Goal: Task Accomplishment & Management: Manage account settings

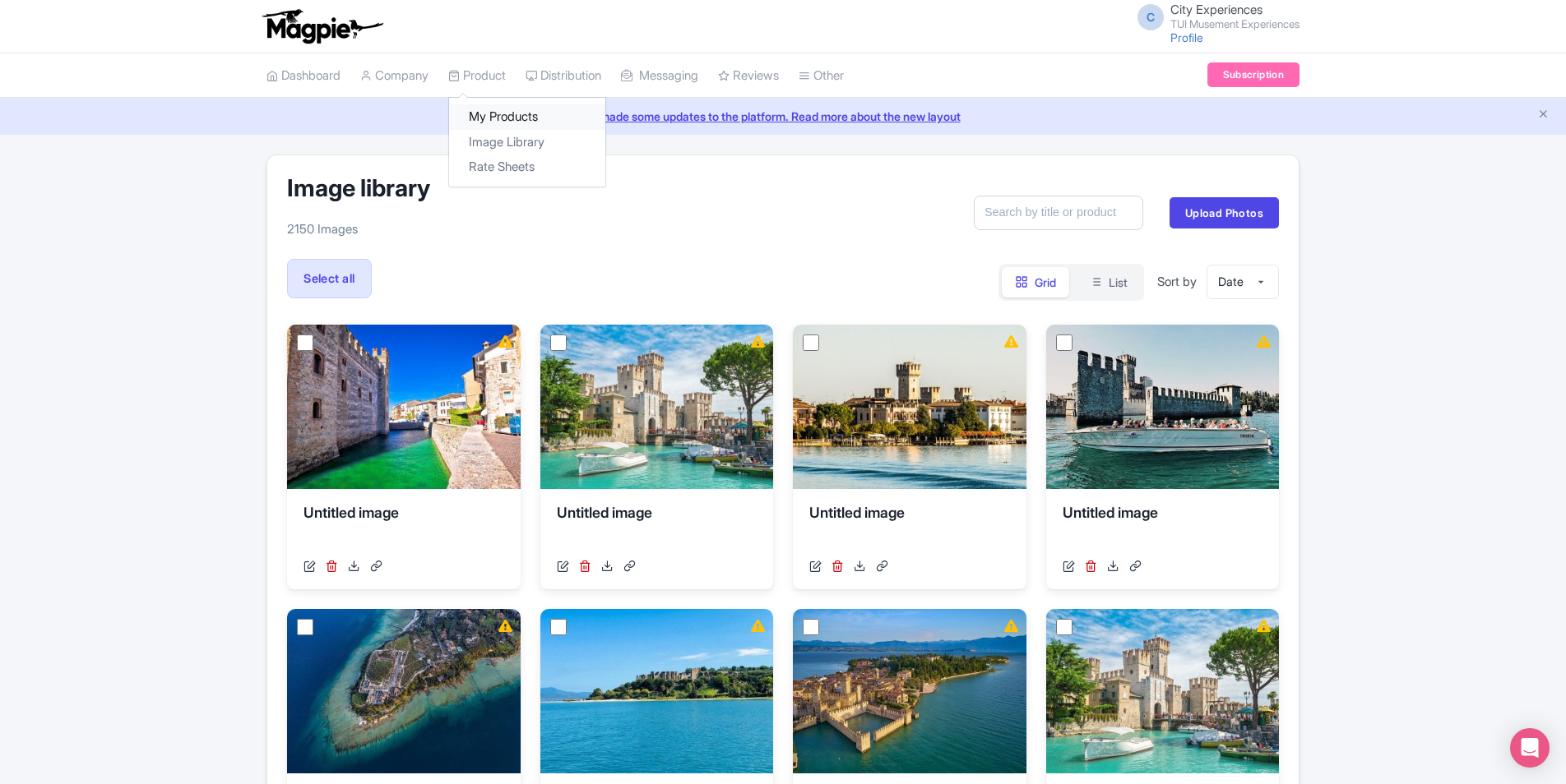
click at [509, 120] on link "My Products" at bounding box center [527, 117] width 156 height 26
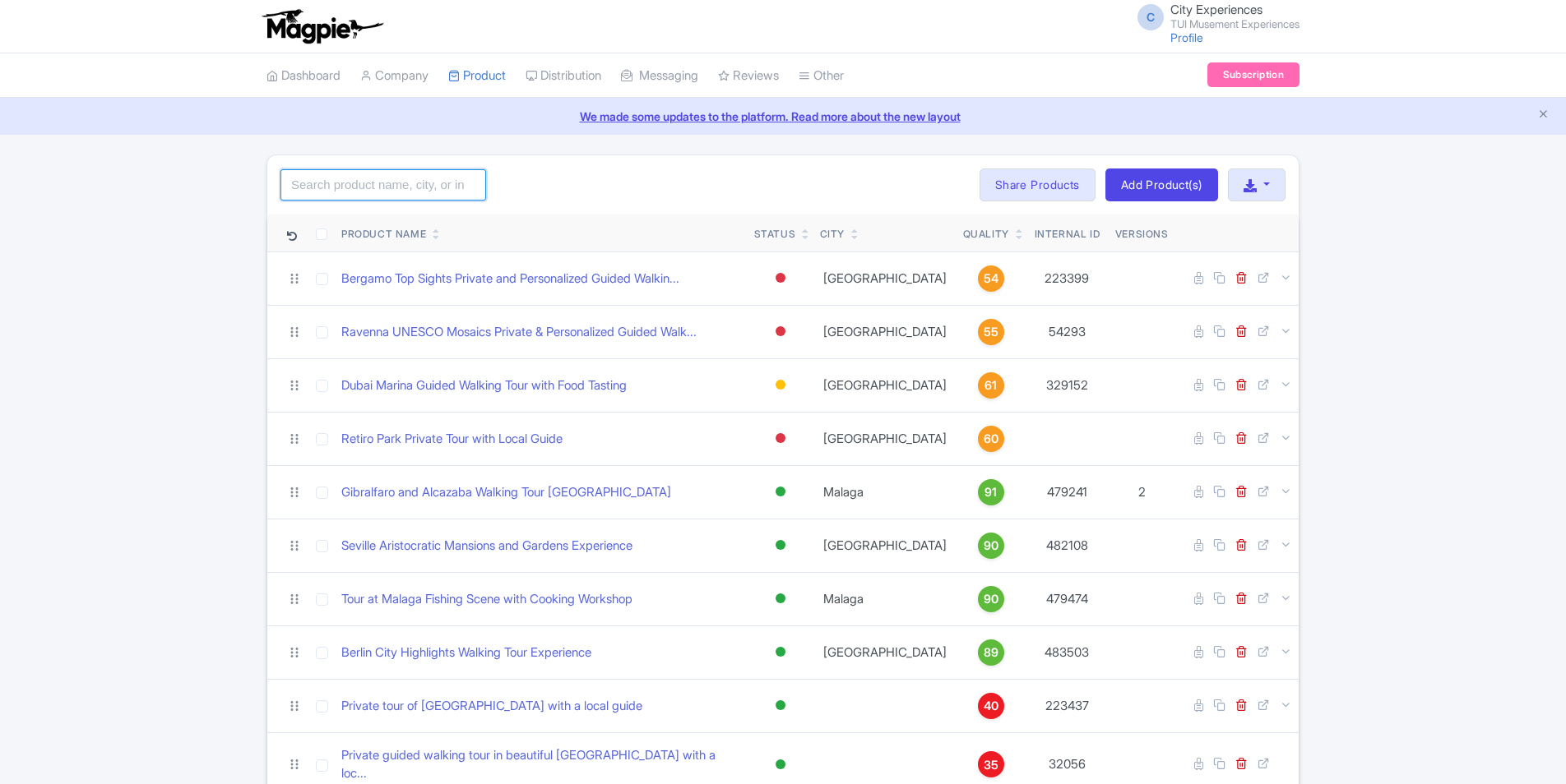
drag, startPoint x: 0, startPoint y: 0, endPoint x: 442, endPoint y: 189, distance: 480.7
click at [442, 189] on input "search" at bounding box center [383, 184] width 206 height 31
type input "[PERSON_NAME]"
click button "Search" at bounding box center [0, 0] width 0 height 0
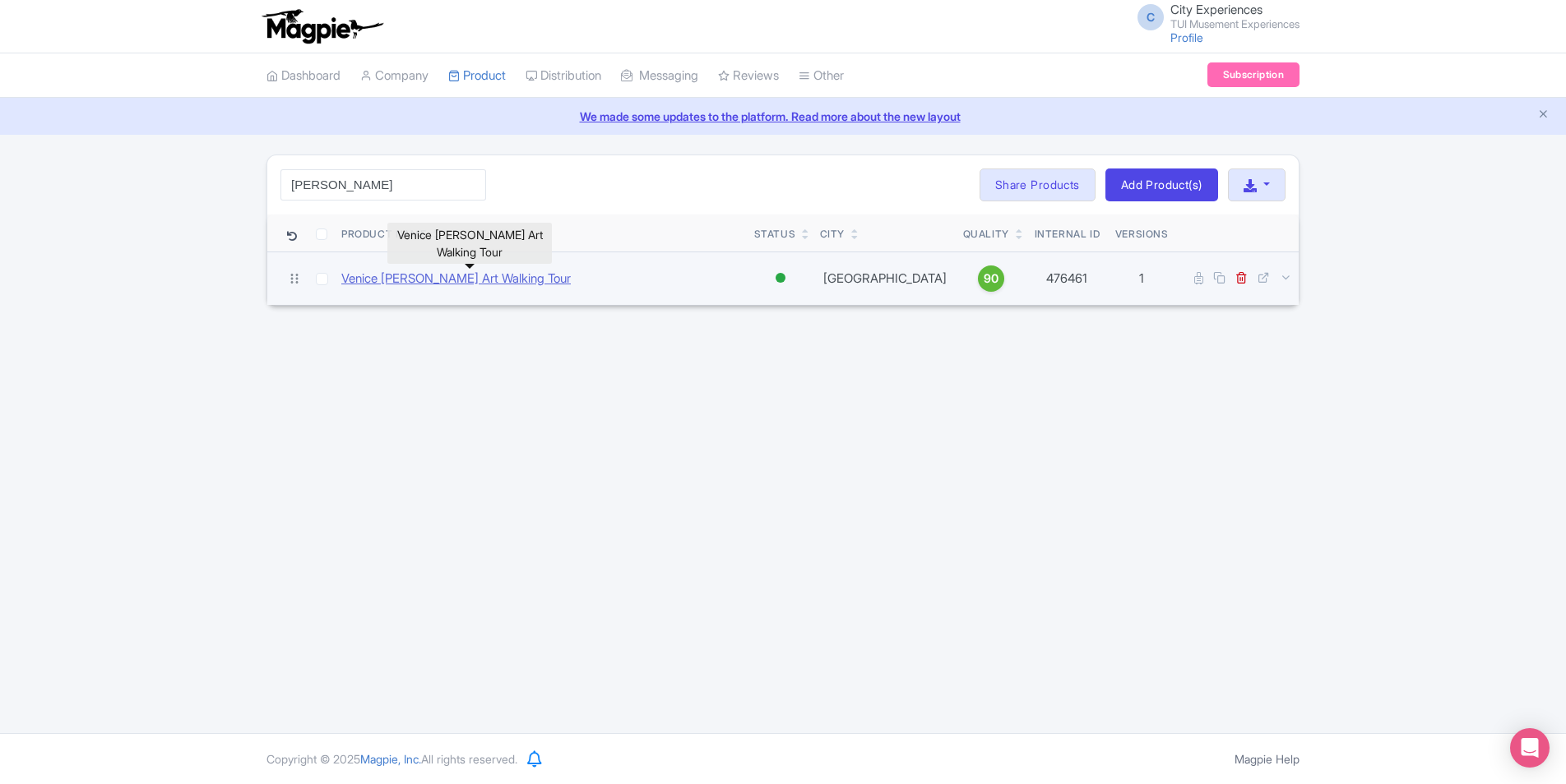
click at [536, 285] on link "Venice [PERSON_NAME] Art Walking Tour" at bounding box center [456, 278] width 230 height 19
click at [532, 283] on link "Venice [PERSON_NAME] Art Walking Tour" at bounding box center [456, 278] width 230 height 19
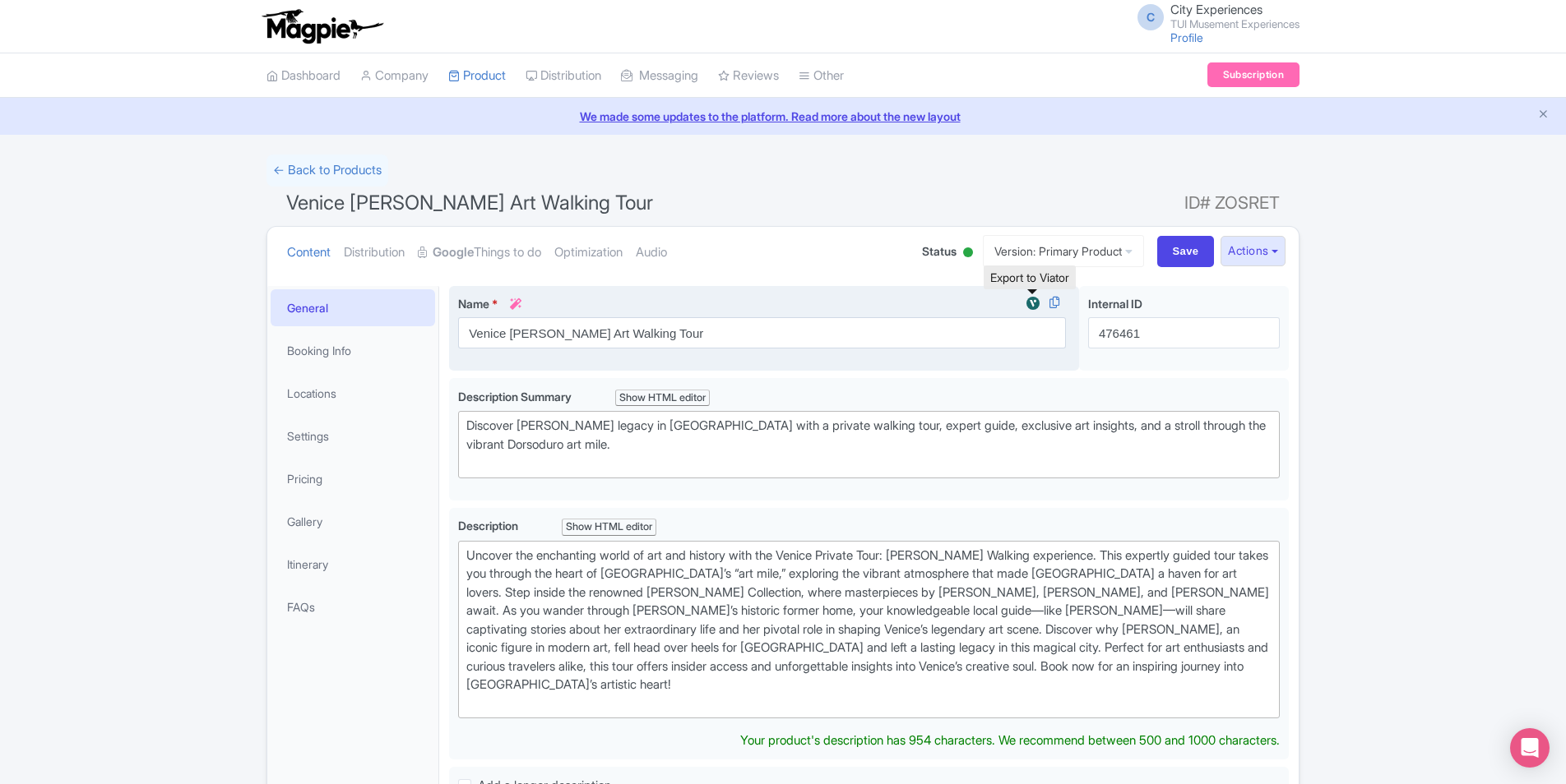
click at [1032, 304] on img at bounding box center [1033, 303] width 19 height 17
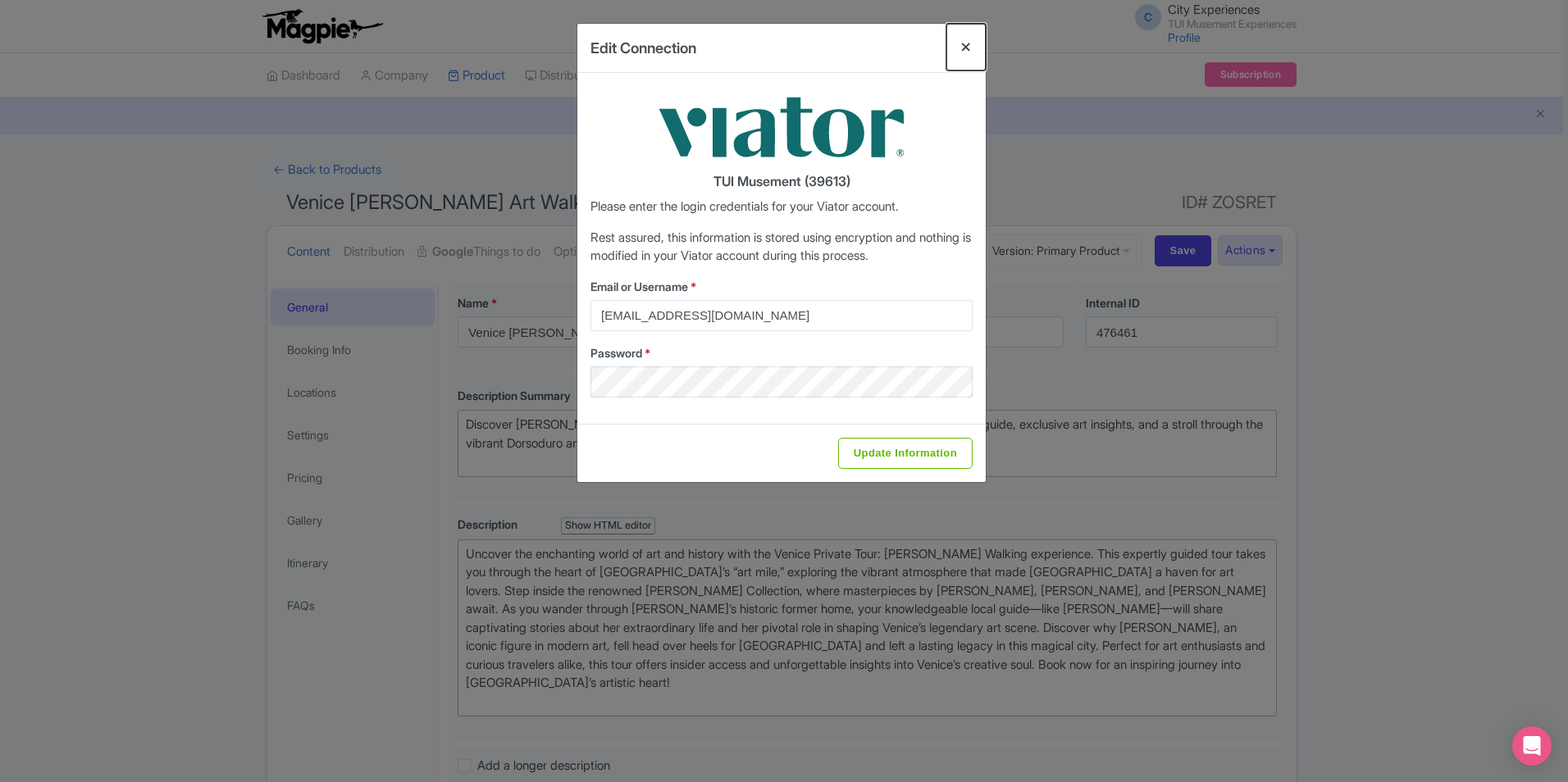
click at [970, 40] on button "Close" at bounding box center [966, 47] width 40 height 47
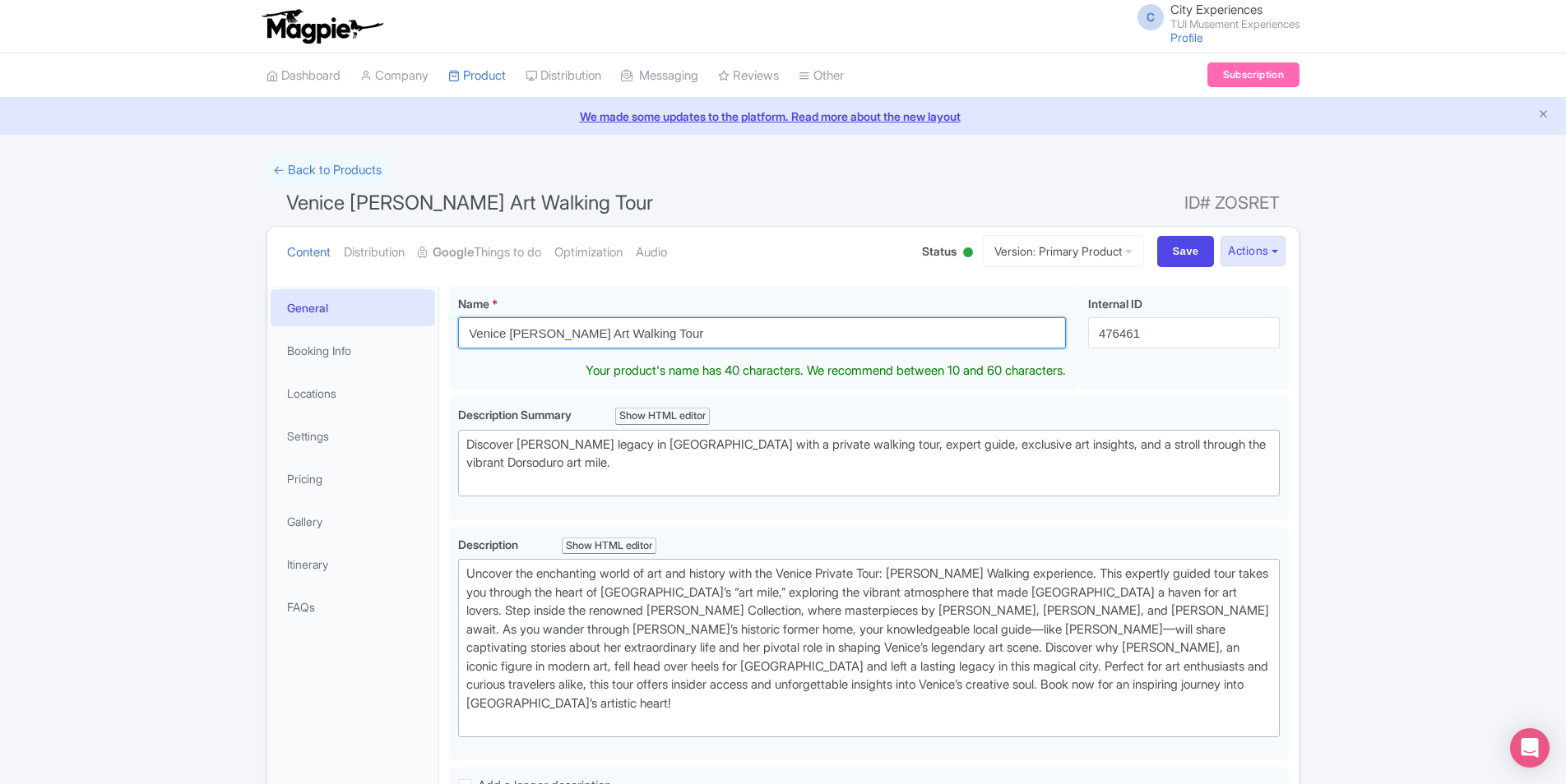
drag, startPoint x: 773, startPoint y: 338, endPoint x: 272, endPoint y: 320, distance: 501.3
click at [270, 320] on div "General Booking Info Locations Settings Pricing Gallery Itinerary FAQs Venice P…" at bounding box center [783, 788] width 1032 height 1022
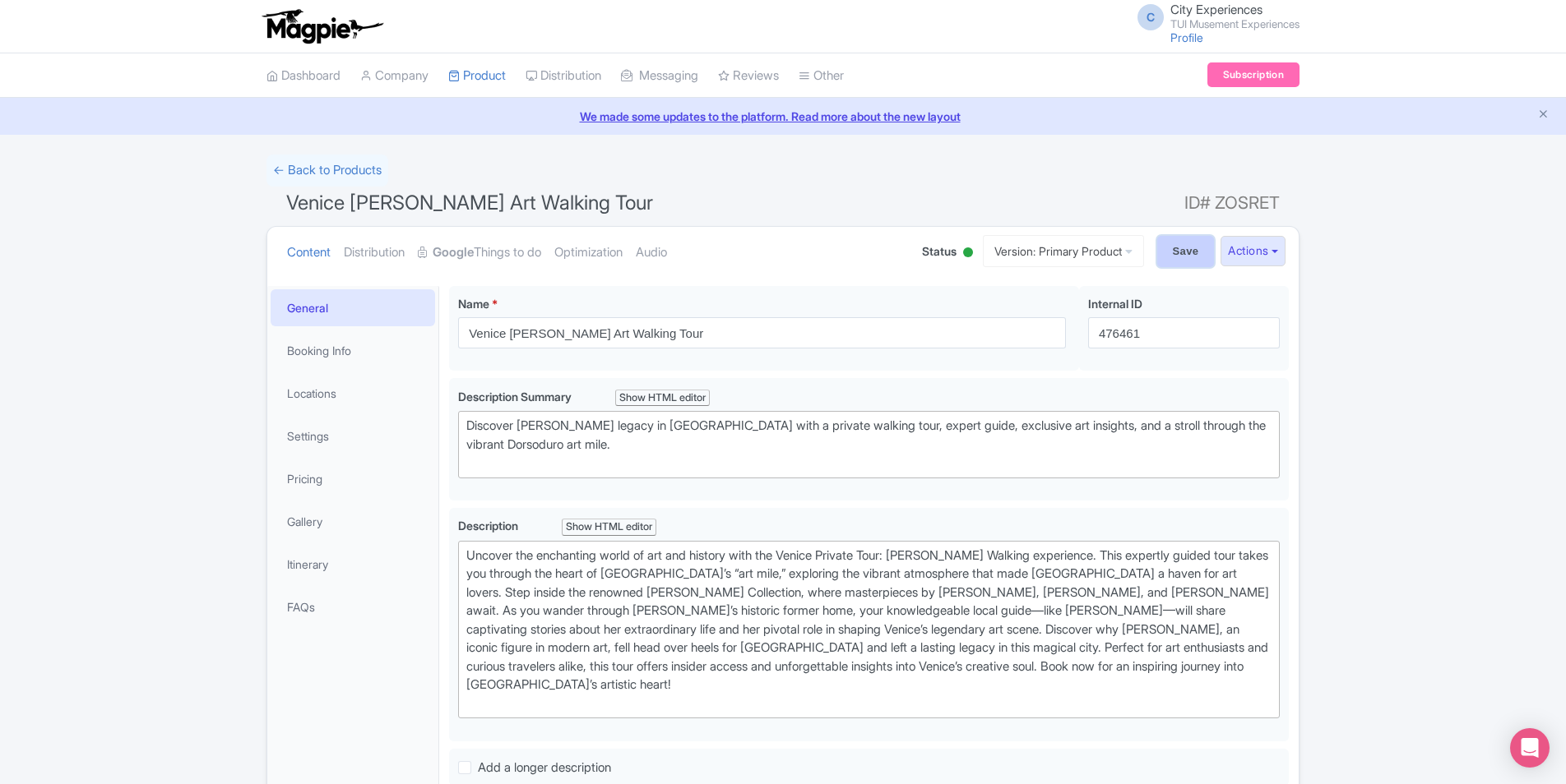
click at [1180, 252] on input "Save" at bounding box center [1186, 251] width 58 height 31
type input "Saving..."
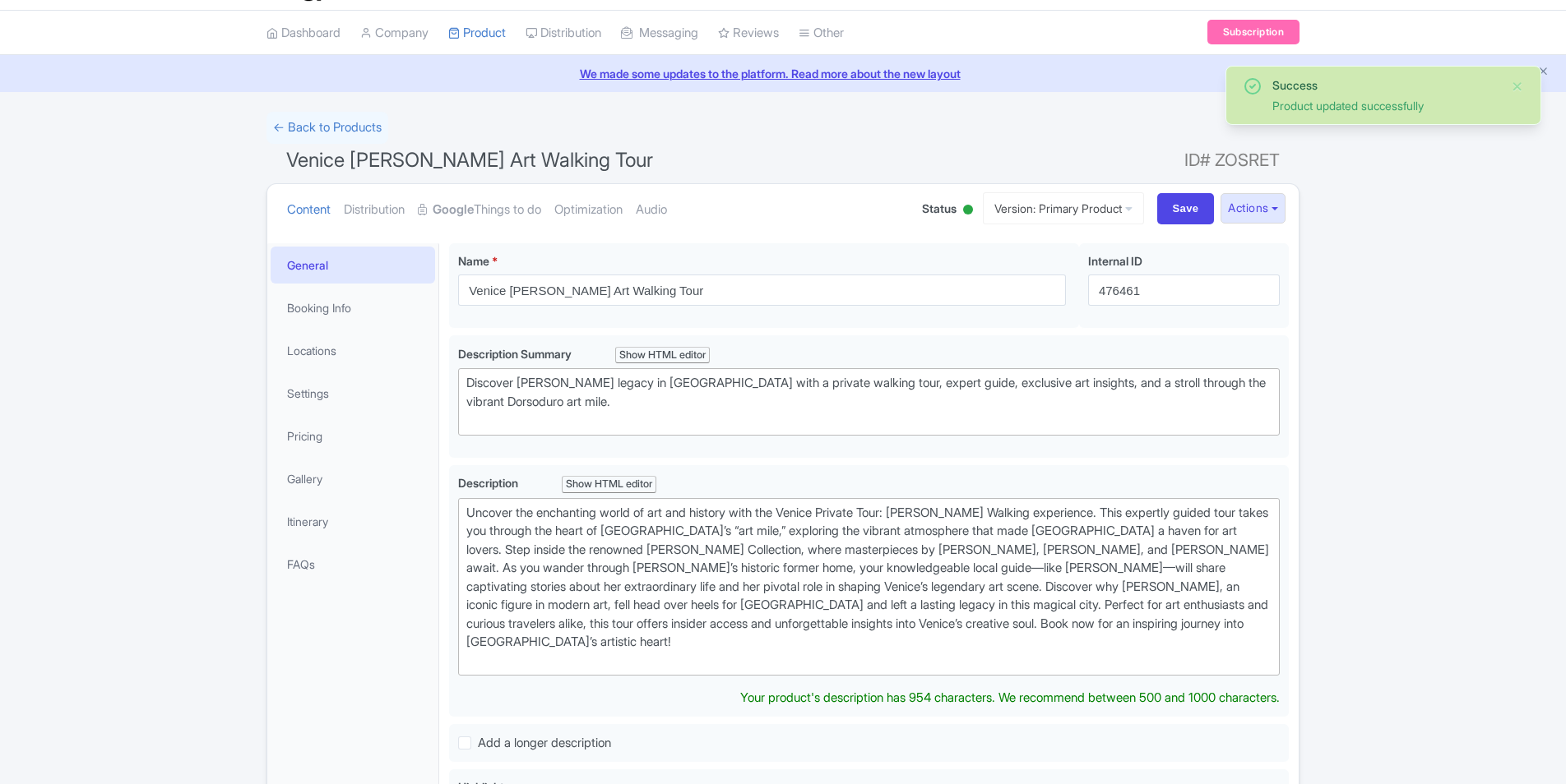
scroll to position [40, 0]
